Goal: Participate in discussion

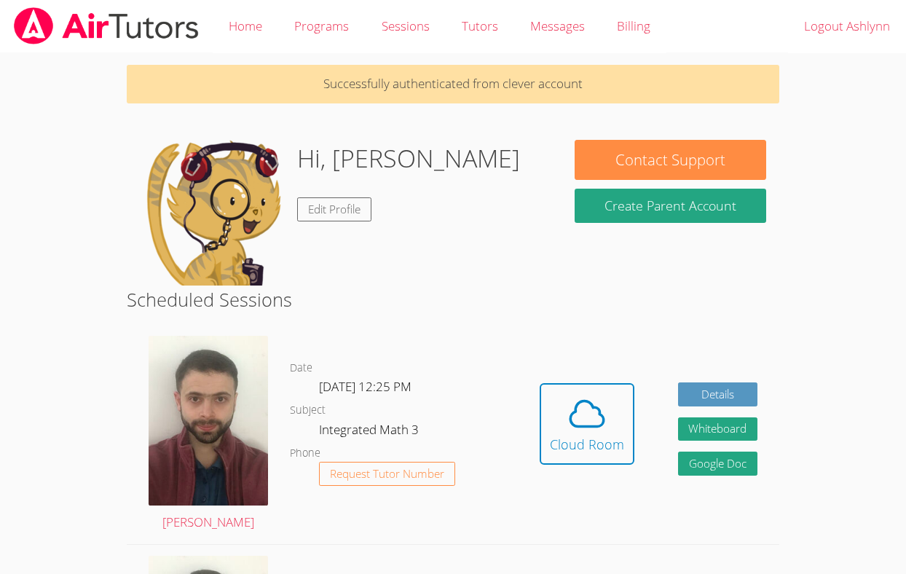
drag, startPoint x: 0, startPoint y: 0, endPoint x: 788, endPoint y: 196, distance: 812.4
click at [498, 444] on dl "Date [DATE] 12:25 PM Subject Integrated Math 3 Phone Request Tutor Number" at bounding box center [404, 434] width 228 height 151
click at [640, 390] on div "Hidden Cloud Room Details Whiteboard Hidden Google Doc" at bounding box center [648, 434] width 261 height 219
click at [641, 391] on div "Hidden Cloud Room Details Whiteboard Hidden Google Doc" at bounding box center [648, 434] width 261 height 219
click at [641, 388] on div "Hidden Cloud Room Details Whiteboard Hidden Google Doc" at bounding box center [648, 434] width 261 height 219
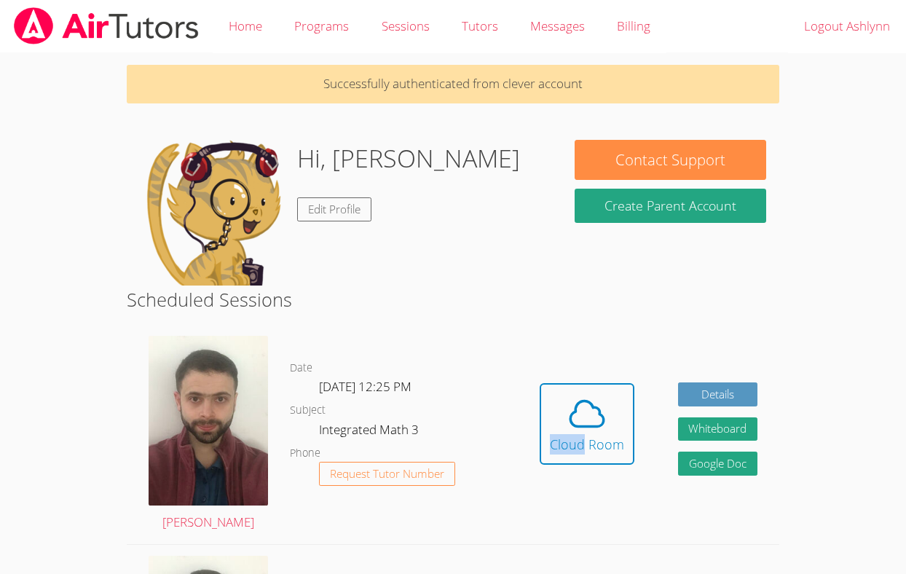
click at [641, 388] on div "Hidden Cloud Room Details Whiteboard Hidden Google Doc" at bounding box center [648, 434] width 261 height 219
click at [643, 388] on div "Hidden Cloud Room Details Whiteboard Hidden Google Doc" at bounding box center [648, 434] width 261 height 219
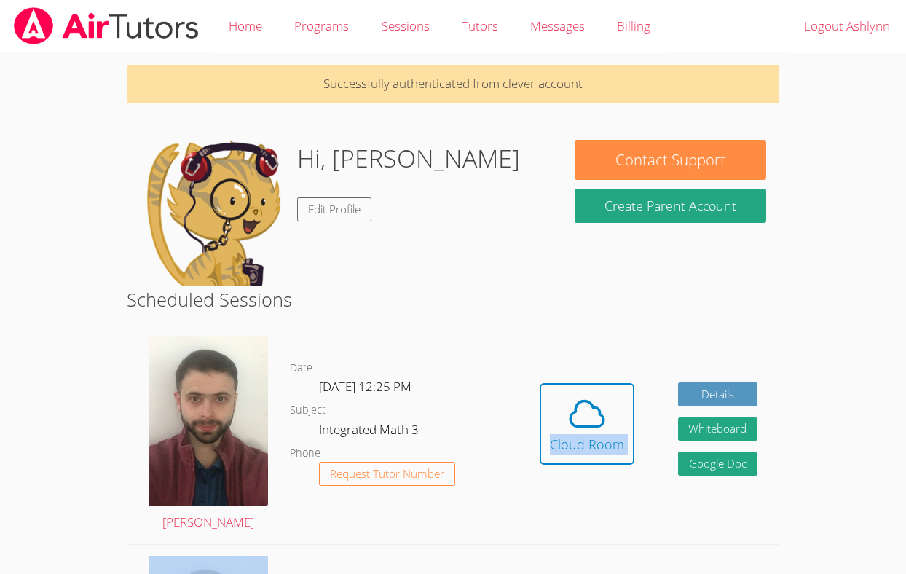
click at [643, 388] on div "Hidden Cloud Room Details Whiteboard Hidden Google Doc" at bounding box center [648, 434] width 261 height 219
click at [643, 390] on div "Hidden Cloud Room Details Whiteboard Hidden Google Doc" at bounding box center [648, 434] width 261 height 219
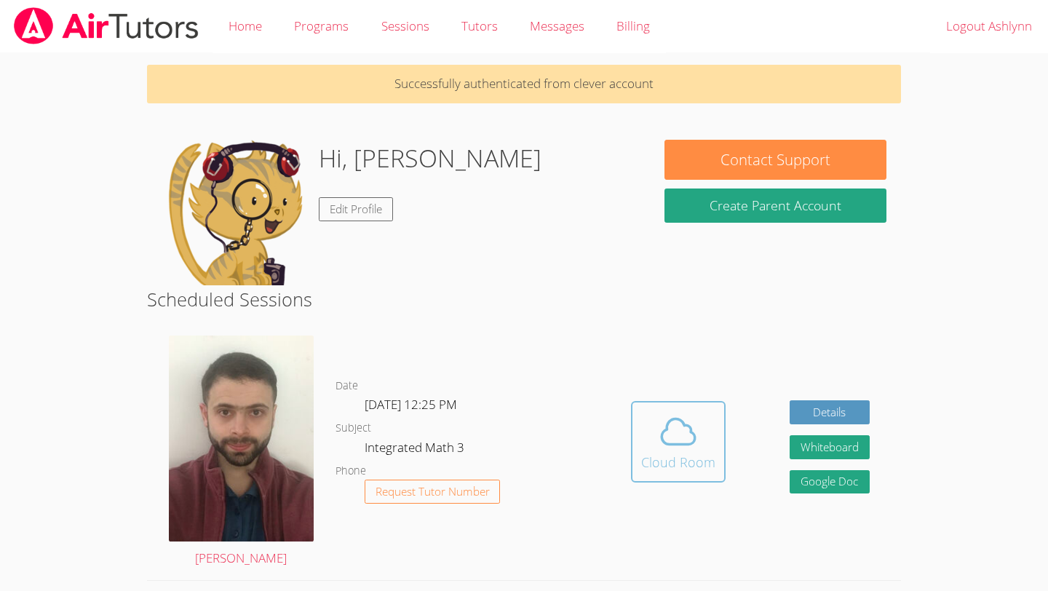
click at [694, 416] on icon at bounding box center [678, 431] width 41 height 41
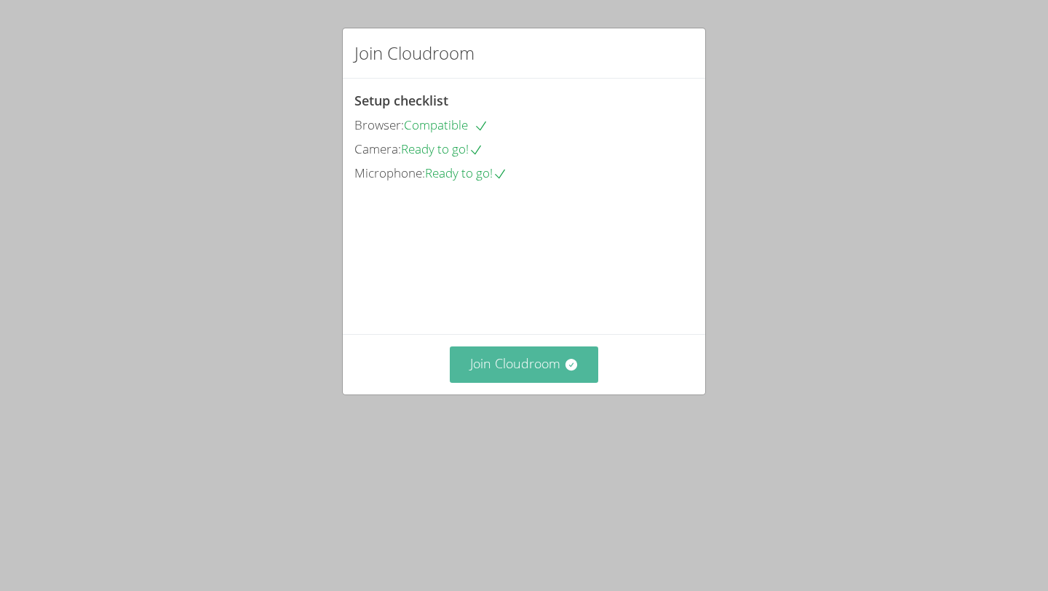
click at [557, 382] on button "Join Cloudroom" at bounding box center [524, 365] width 149 height 36
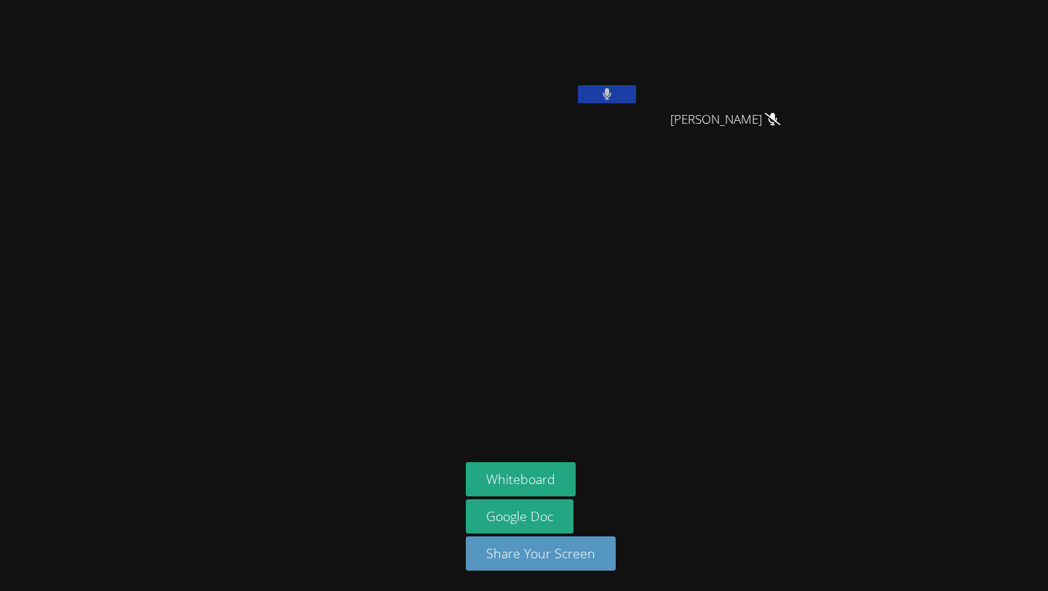
click at [610, 105] on div at bounding box center [607, 96] width 58 height 22
click at [614, 87] on button at bounding box center [607, 94] width 58 height 18
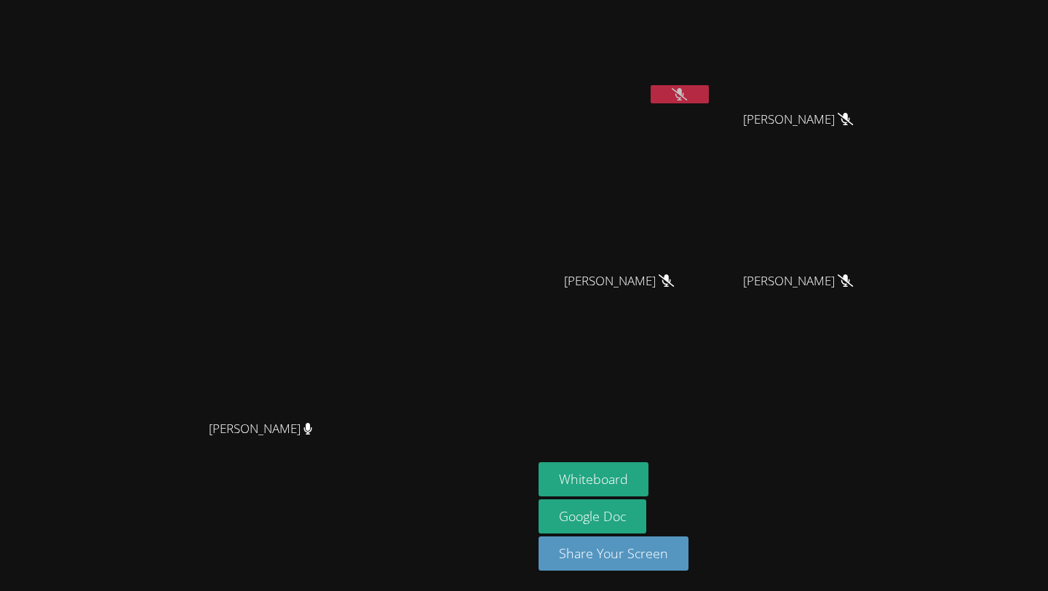
click at [709, 100] on button at bounding box center [680, 94] width 58 height 18
click at [649, 479] on button "Whiteboard" at bounding box center [594, 479] width 110 height 34
click at [712, 93] on video at bounding box center [625, 55] width 173 height 98
click at [709, 100] on button at bounding box center [680, 94] width 58 height 18
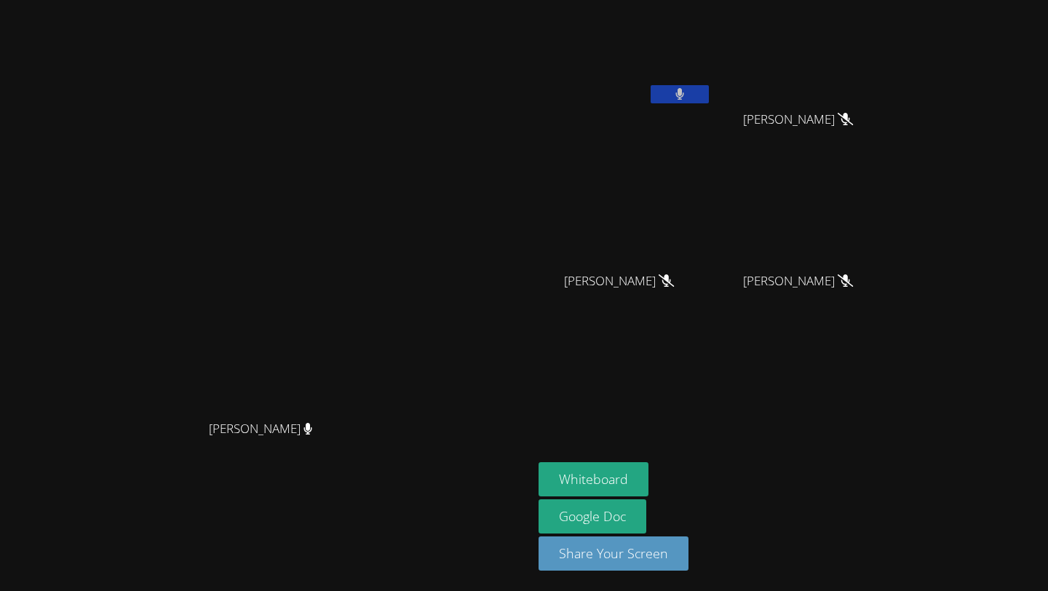
click at [709, 100] on button at bounding box center [680, 94] width 58 height 18
click at [709, 92] on button at bounding box center [680, 94] width 58 height 18
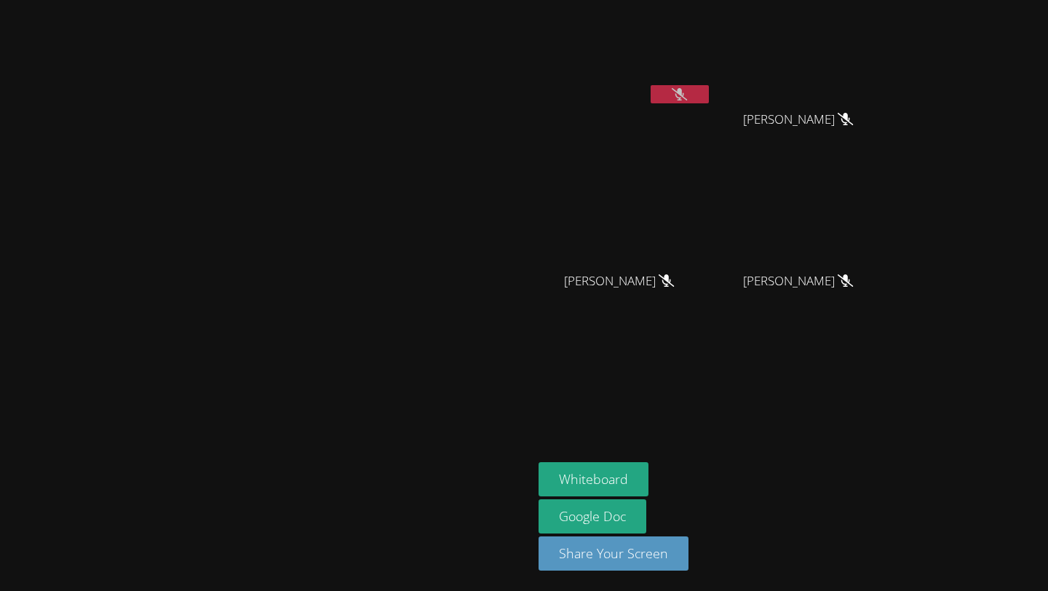
click at [709, 92] on button at bounding box center [680, 94] width 58 height 18
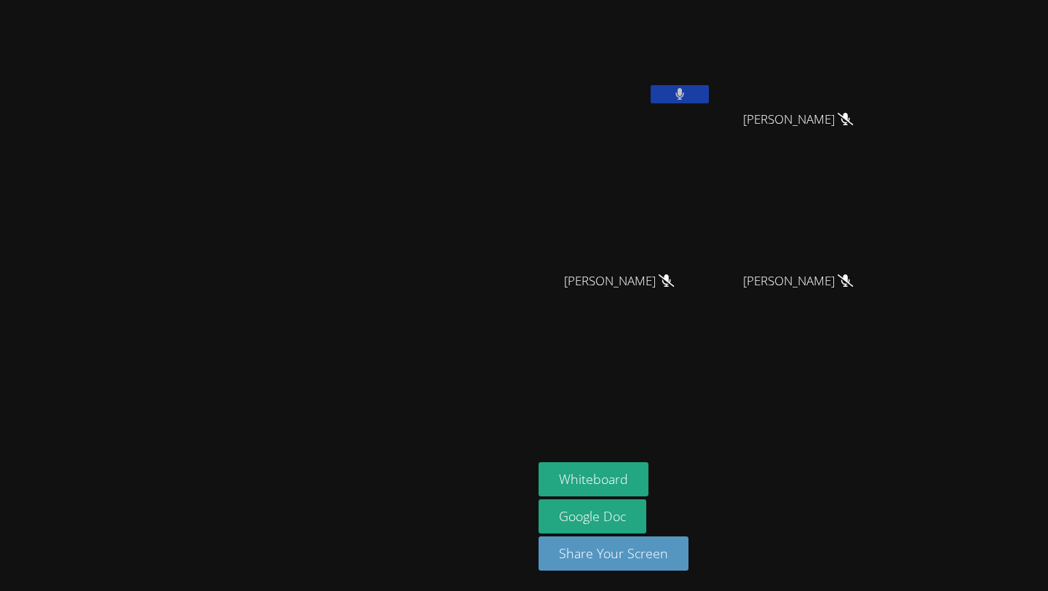
click at [709, 92] on button at bounding box center [680, 94] width 58 height 18
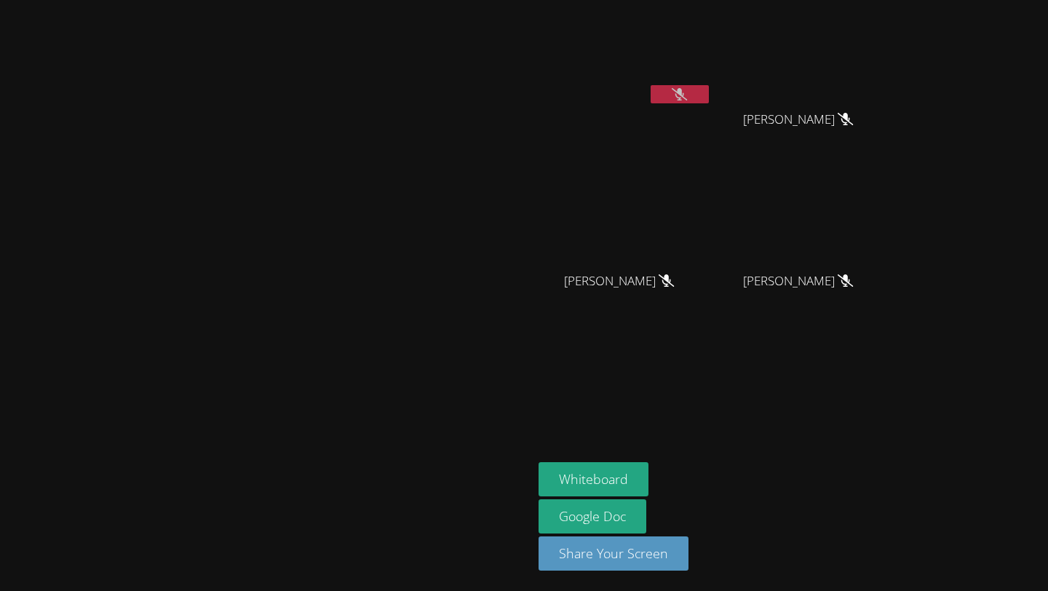
click at [709, 92] on button at bounding box center [680, 94] width 58 height 18
click at [709, 95] on button at bounding box center [680, 94] width 58 height 18
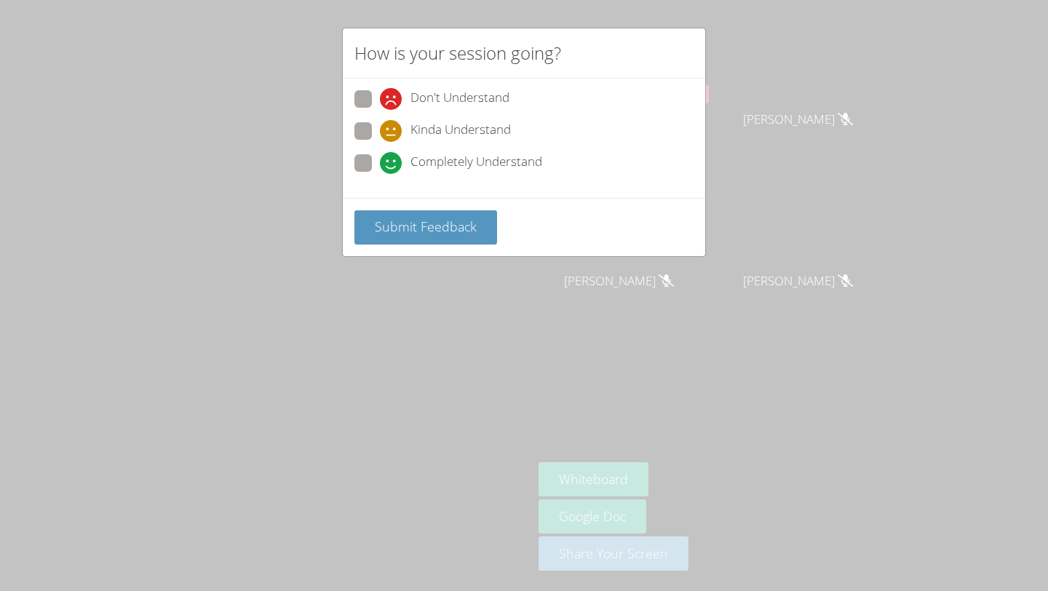
click at [368, 139] on label "Kinda Understand" at bounding box center [433, 132] width 157 height 20
click at [380, 135] on input "Kinda Understand" at bounding box center [386, 128] width 12 height 12
radio input "true"
click at [411, 213] on button "Submit Feedback" at bounding box center [426, 227] width 143 height 34
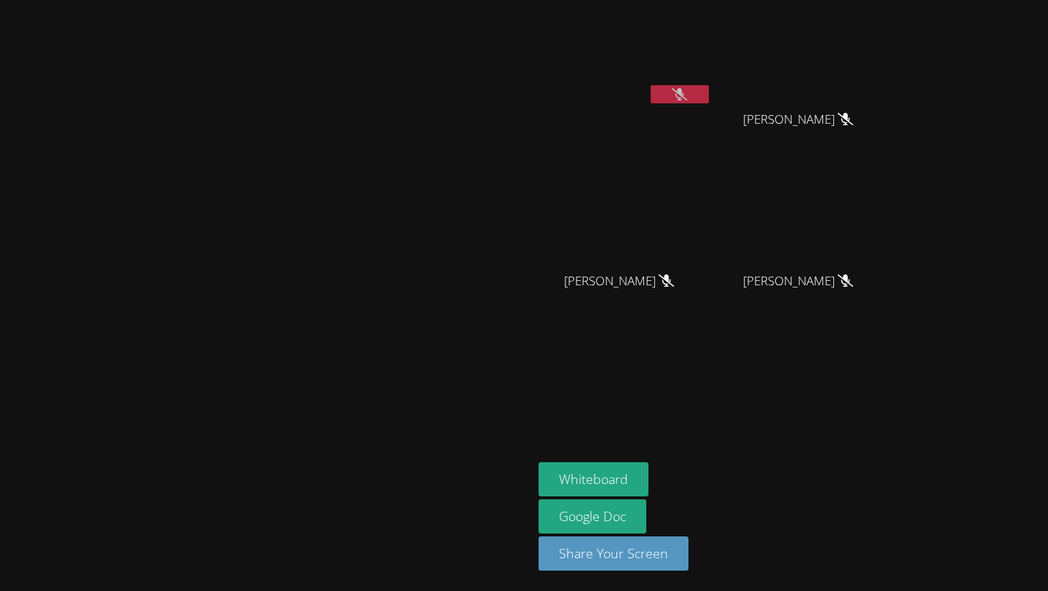
click at [376, 213] on video at bounding box center [266, 266] width 218 height 293
click at [709, 87] on button at bounding box center [680, 94] width 58 height 18
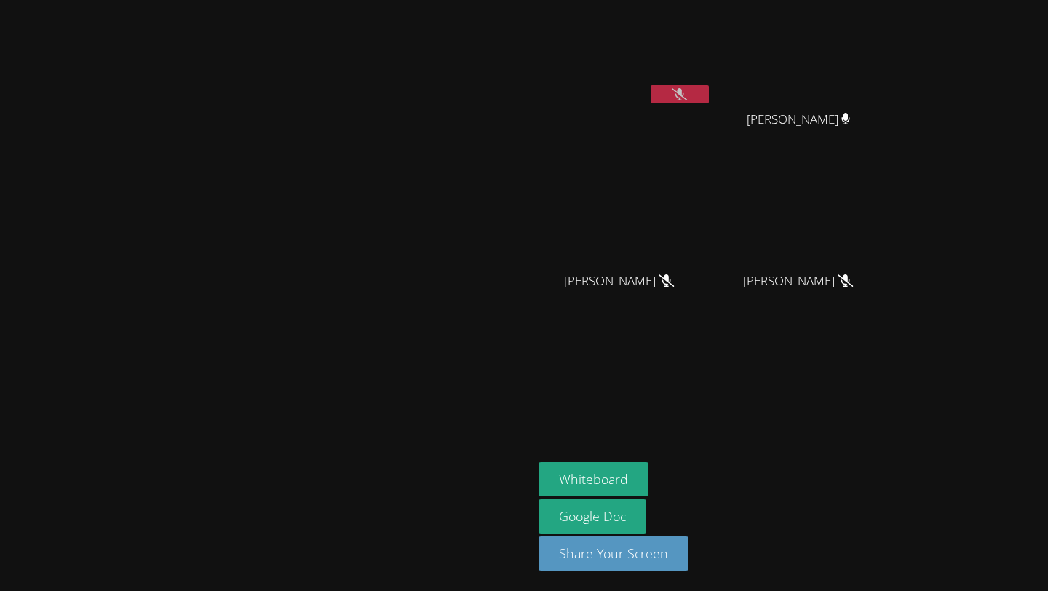
click at [709, 99] on button at bounding box center [680, 94] width 58 height 18
click at [709, 100] on button at bounding box center [680, 94] width 58 height 18
